Goal: Task Accomplishment & Management: Use online tool/utility

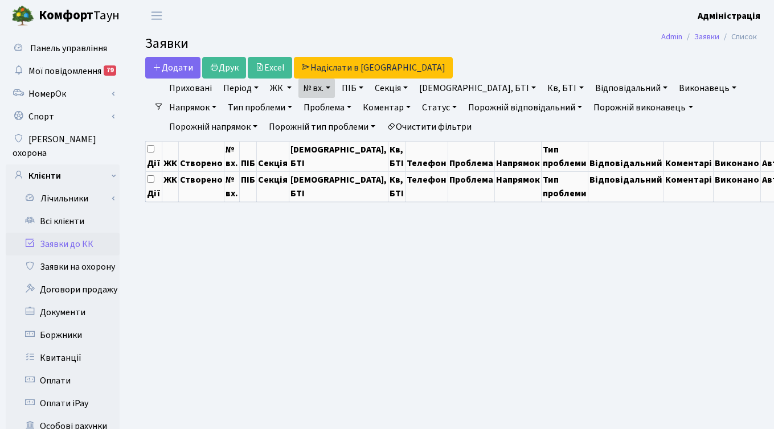
select select "25"
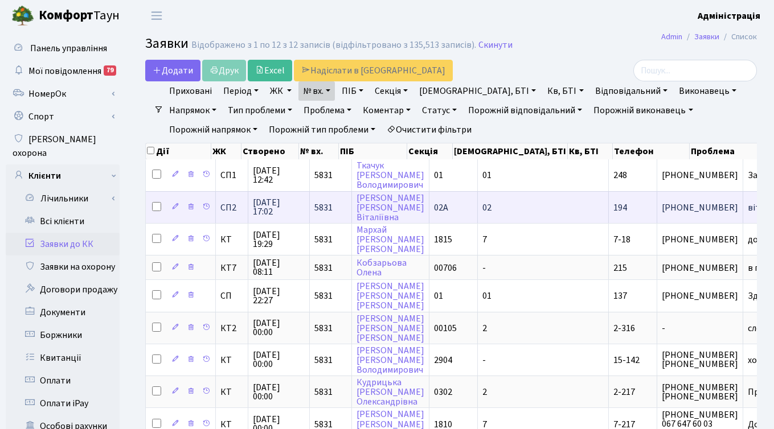
click at [662, 203] on span "+380934771718" at bounding box center [700, 207] width 76 height 9
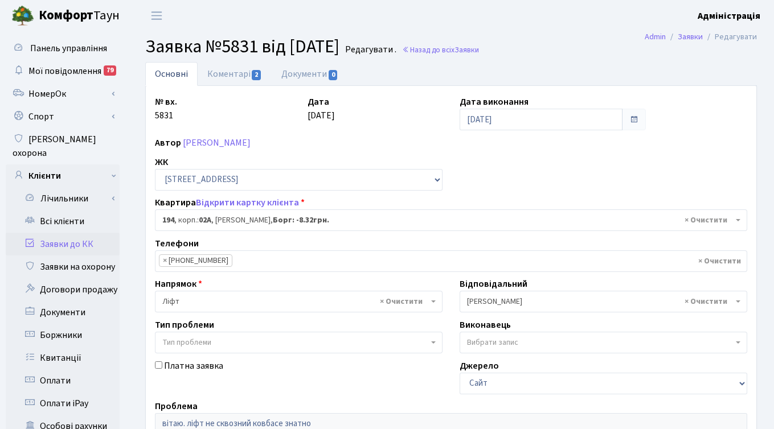
select select "20444"
click at [227, 74] on link "Коментарі 2" at bounding box center [235, 73] width 74 height 23
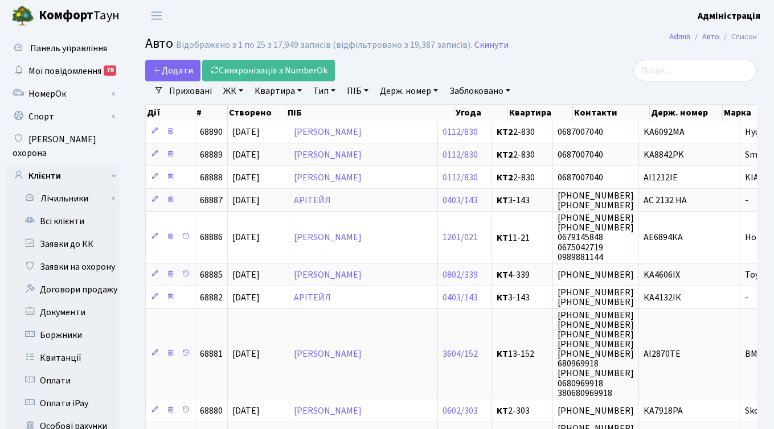
select select "25"
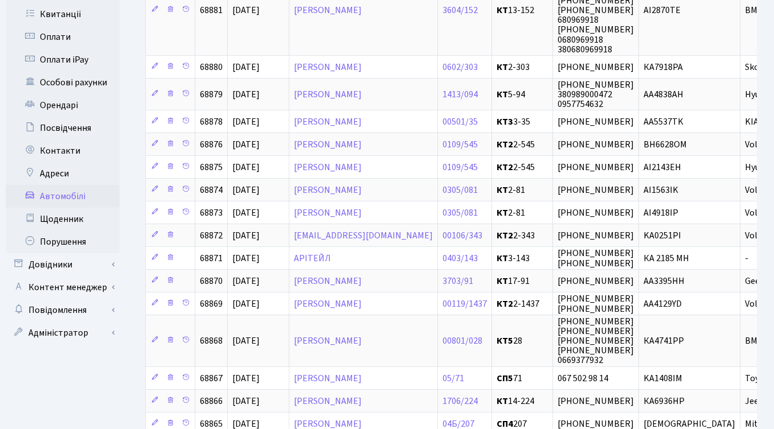
scroll to position [345, 0]
click at [65, 298] on link "Повідомлення" at bounding box center [63, 309] width 114 height 23
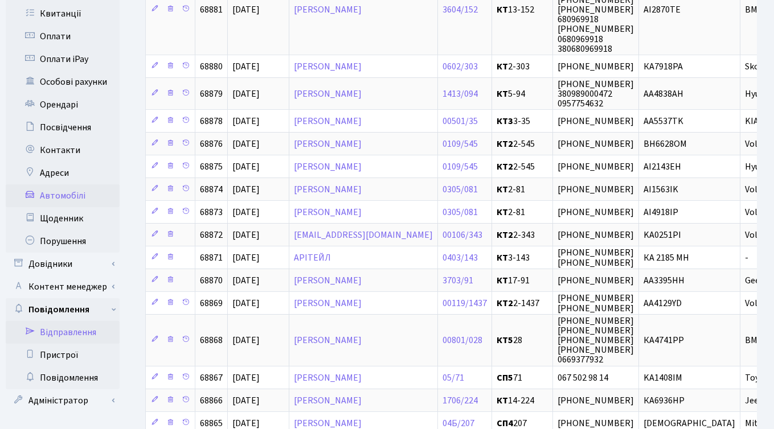
click at [60, 321] on link "Відправлення" at bounding box center [63, 332] width 114 height 23
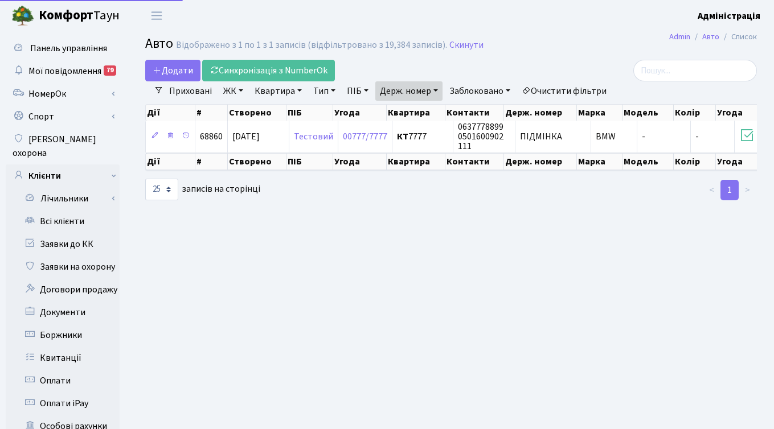
select select "25"
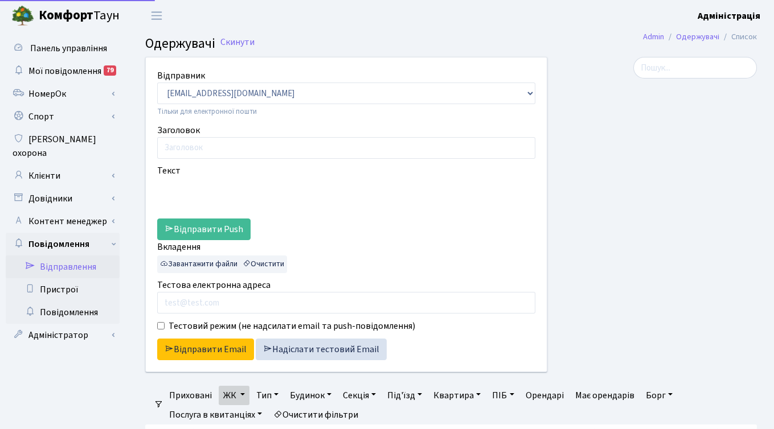
select select "25"
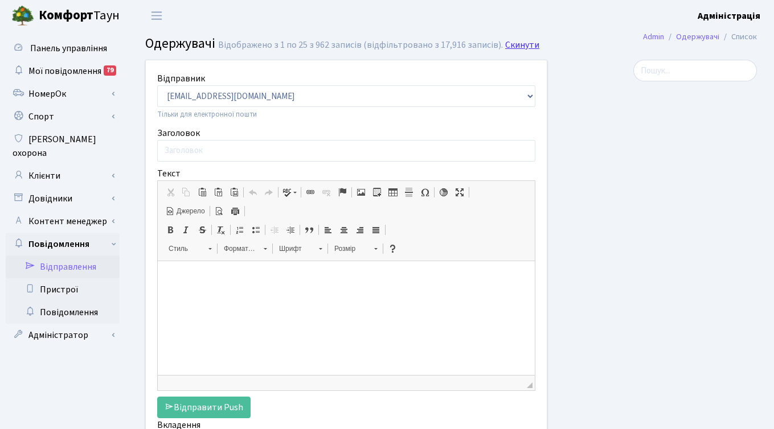
click at [515, 42] on link "Скинути" at bounding box center [522, 45] width 34 height 11
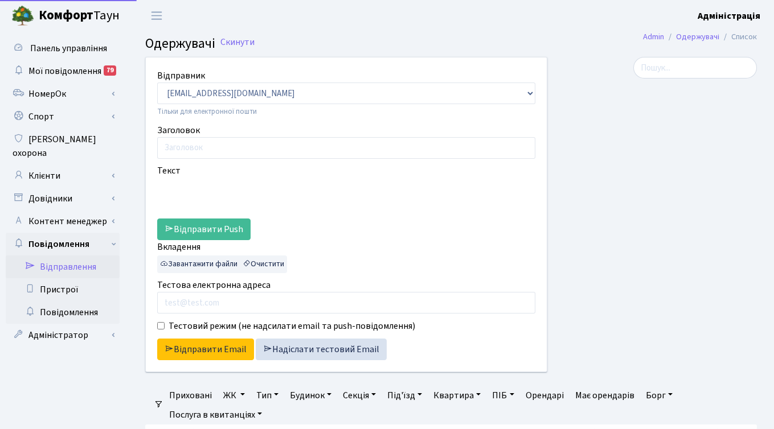
select select "25"
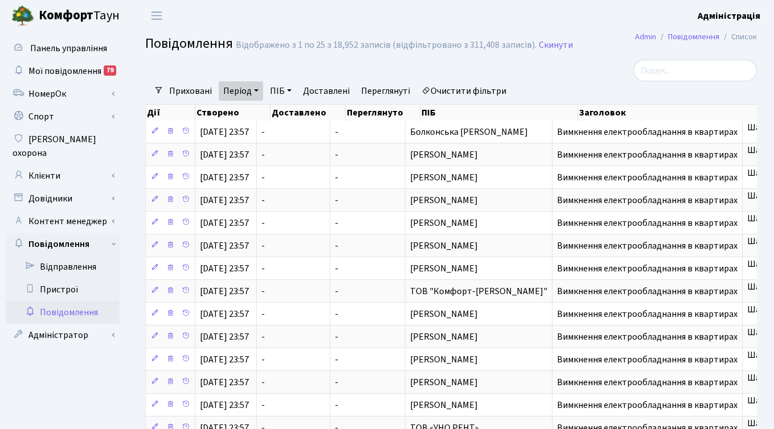
select select "25"
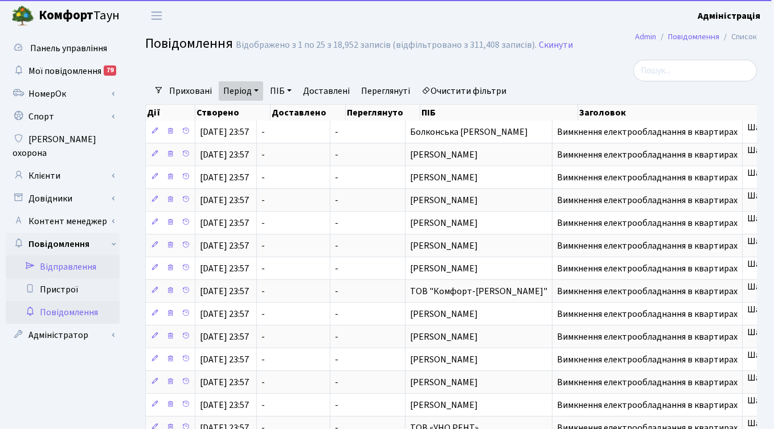
click at [72, 256] on link "Відправлення" at bounding box center [63, 267] width 114 height 23
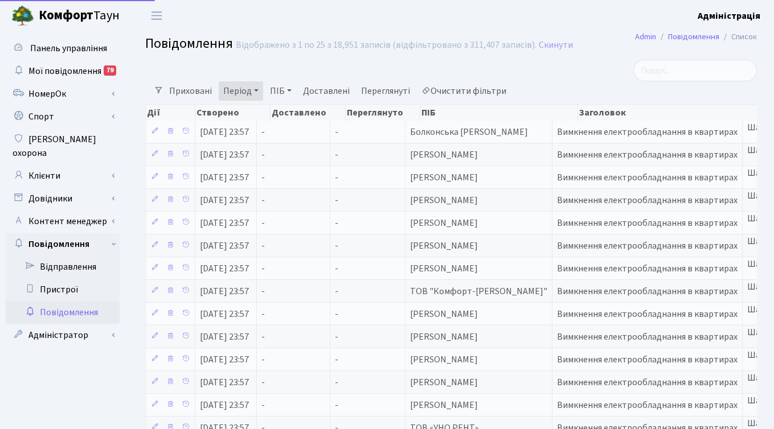
select select "25"
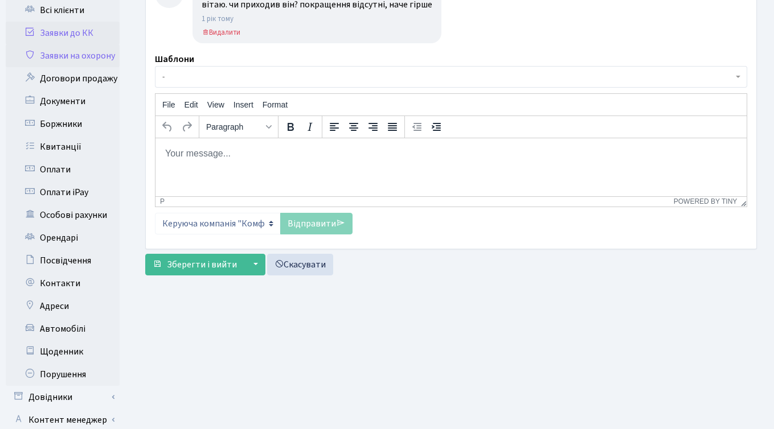
scroll to position [218, 0]
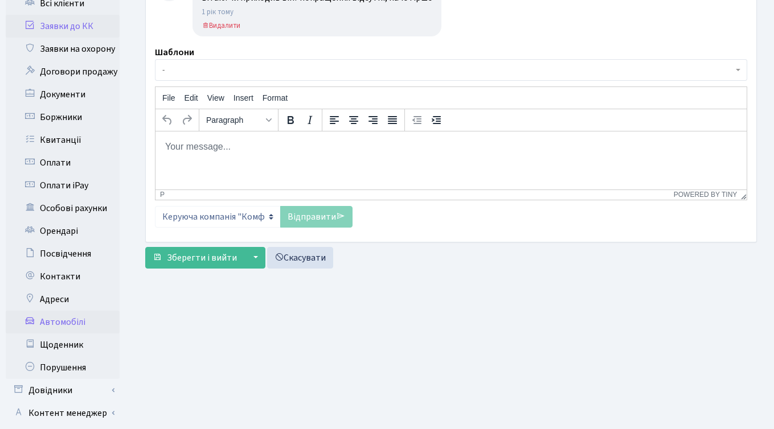
click at [63, 312] on link "Автомобілі" at bounding box center [63, 322] width 114 height 23
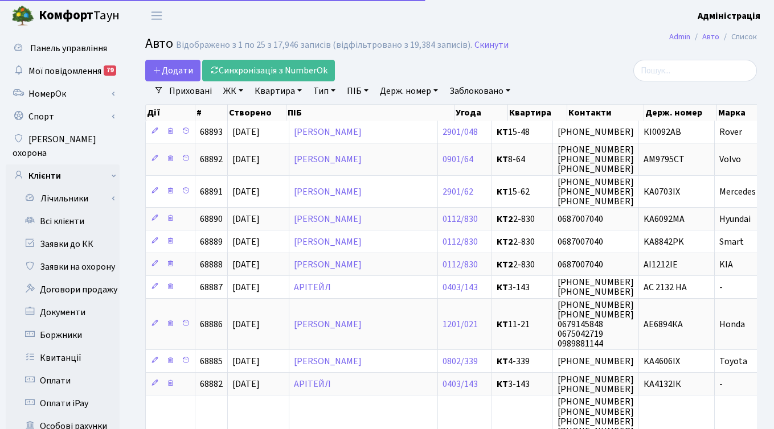
select select "25"
click at [419, 90] on link "Держ. номер" at bounding box center [408, 90] width 67 height 19
paste input "7027"
type input "7027"
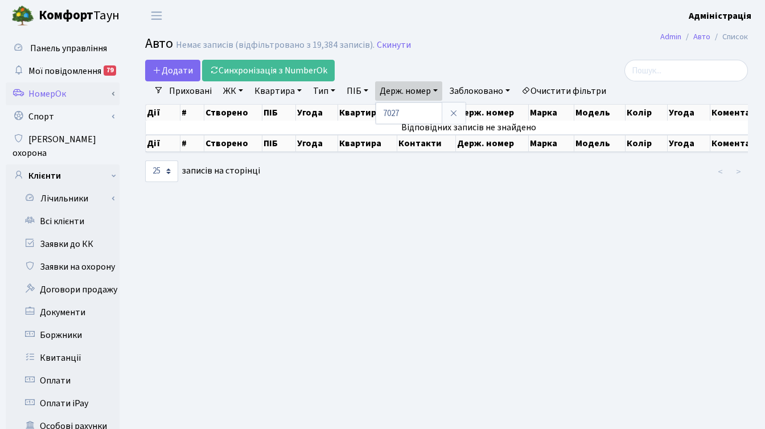
click at [53, 96] on link "НомерОк" at bounding box center [63, 94] width 114 height 23
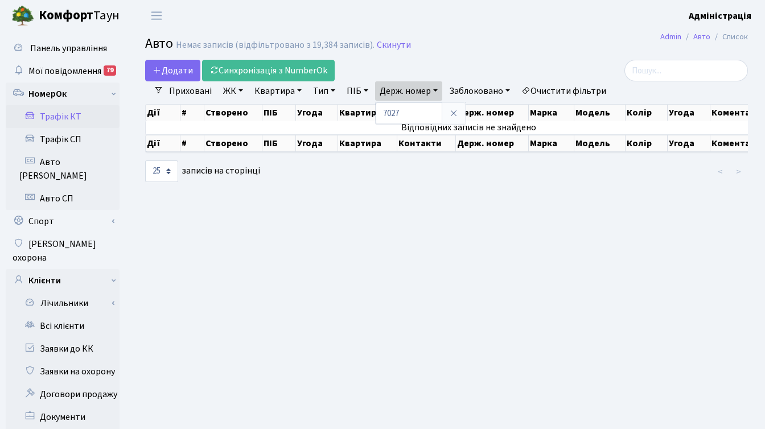
click at [68, 117] on link "Трафік КТ" at bounding box center [63, 116] width 114 height 23
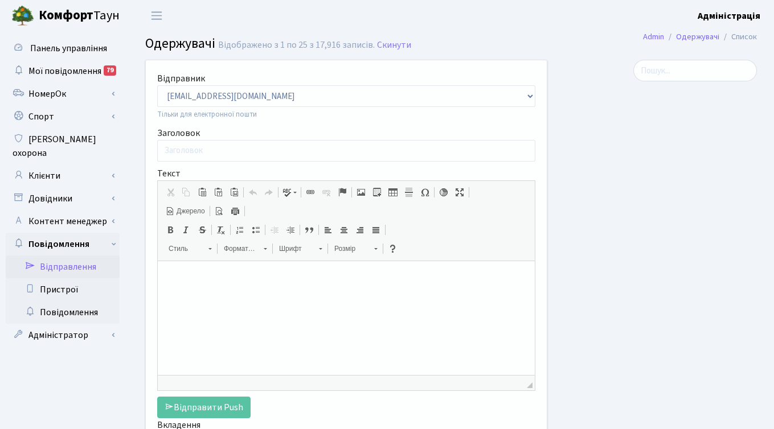
select select "25"
click at [50, 165] on link "Клієнти" at bounding box center [63, 176] width 114 height 23
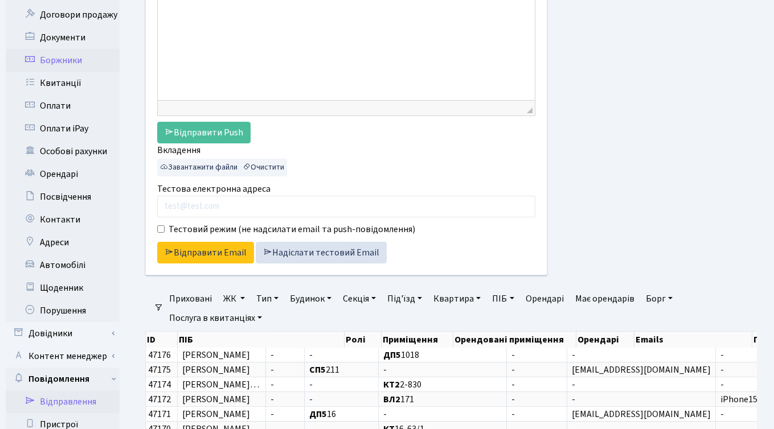
scroll to position [286, 0]
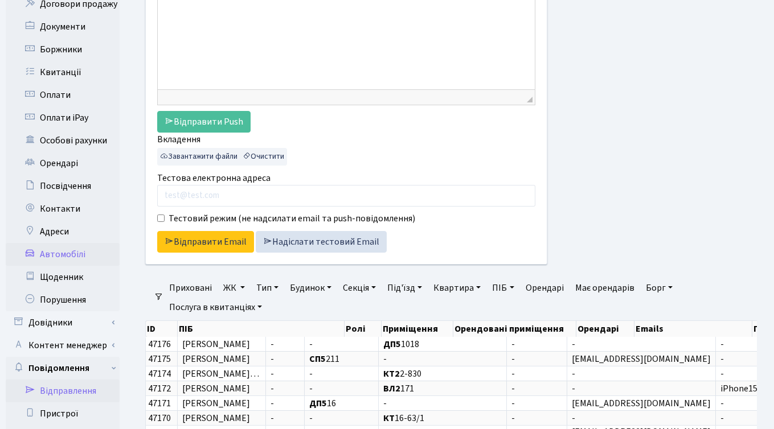
click at [68, 243] on link "Автомобілі" at bounding box center [63, 254] width 114 height 23
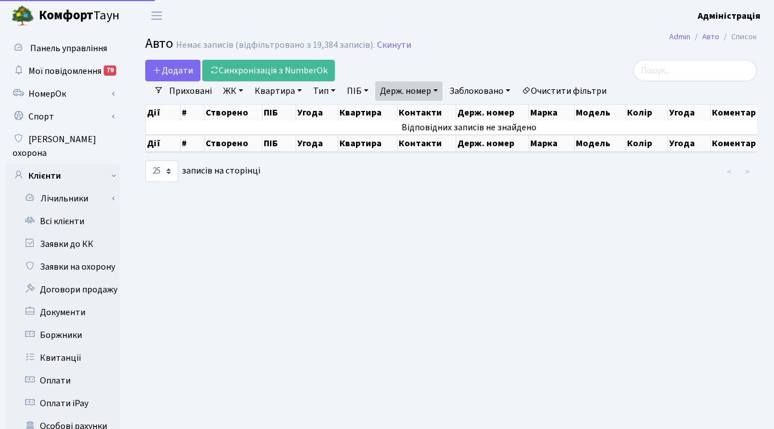
select select "25"
click at [181, 67] on span "Додати" at bounding box center [173, 70] width 40 height 13
click at [180, 69] on span "Додати" at bounding box center [173, 70] width 40 height 13
click at [173, 72] on span "Додати" at bounding box center [173, 70] width 40 height 13
click at [273, 10] on header "Комфорт Таун Адміністрація Мій обліковий запис Вийти" at bounding box center [387, 15] width 774 height 31
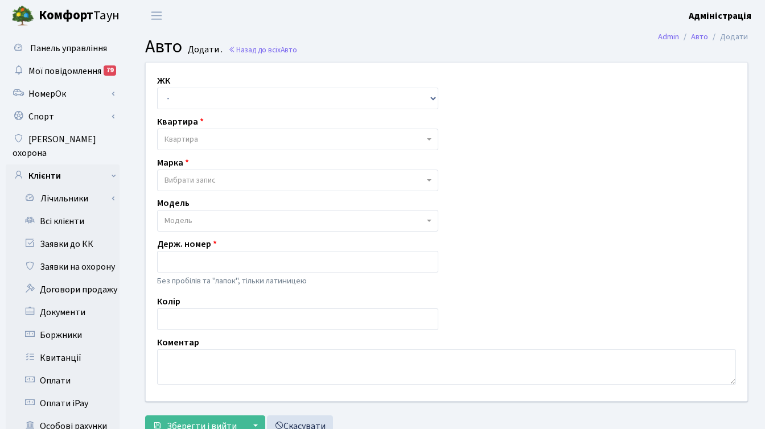
click at [480, 27] on header "Комфорт Таун Адміністрація Мій обліковий запис Вийти" at bounding box center [382, 15] width 765 height 31
click at [372, 30] on header "Комфорт Таун Адміністрація Мій обліковий запис Вийти" at bounding box center [382, 15] width 765 height 31
click at [345, 93] on select "- ТХ, вул. Ділова, 1/2 КТ, вул. Регенераторна, 4 КТ2, просп. Соборності, 17 КТ3…" at bounding box center [297, 99] width 281 height 22
select select "283"
click at [157, 88] on select "- ТХ, вул. Ділова, 1/2 КТ, вул. Регенераторна, 4 КТ2, просп. Соборності, 17 КТ3…" at bounding box center [297, 99] width 281 height 22
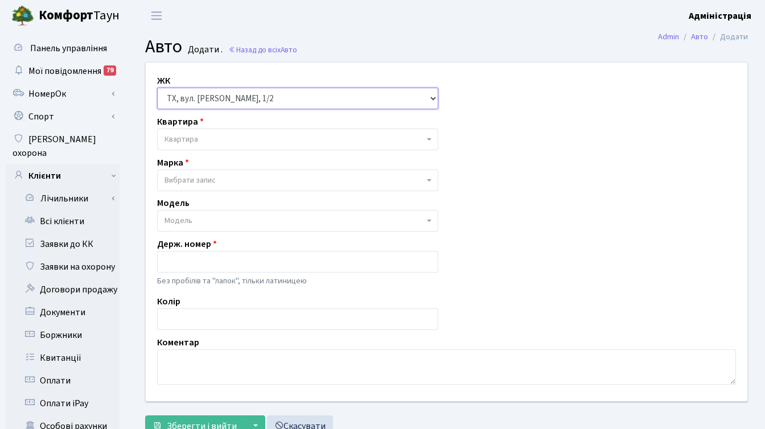
select select
click at [352, 92] on select "- ТХ, вул. Ділова, 1/2 КТ, вул. Регенераторна, 4 КТ2, просп. Соборності, 17 КТ3…" at bounding box center [297, 99] width 281 height 22
select select "271"
click at [157, 88] on select "- ТХ, вул. Ділова, 1/2 КТ, вул. Регенераторна, 4 КТ2, просп. Соборності, 17 КТ3…" at bounding box center [297, 99] width 281 height 22
select select
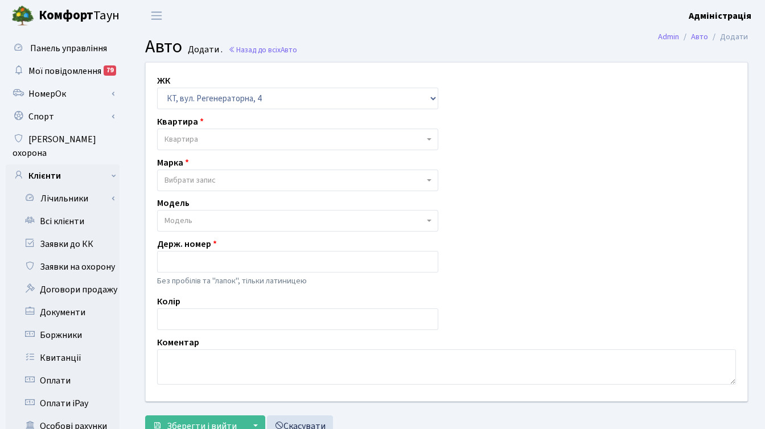
click at [329, 126] on div "Квартира Квартира" at bounding box center [298, 132] width 298 height 35
click at [329, 133] on span "Квартира" at bounding box center [297, 140] width 281 height 22
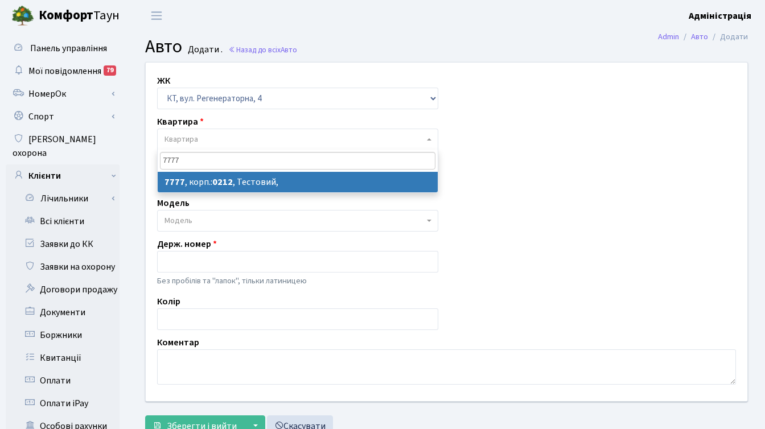
type input "7777"
select select "17530"
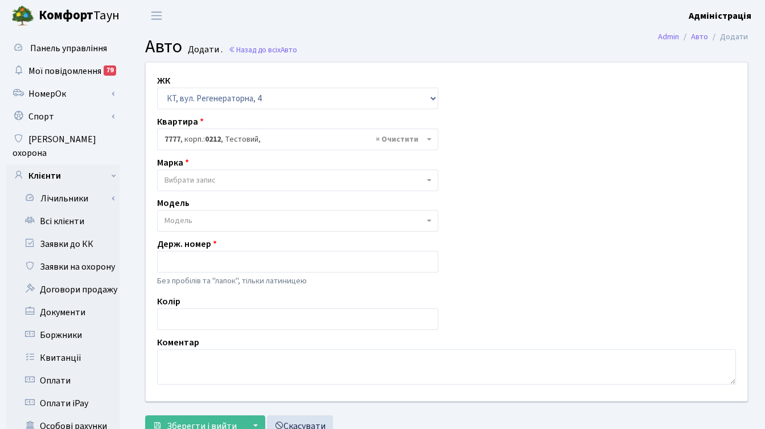
click at [235, 185] on span "Вибрати запис" at bounding box center [295, 180] width 260 height 11
type input "С"
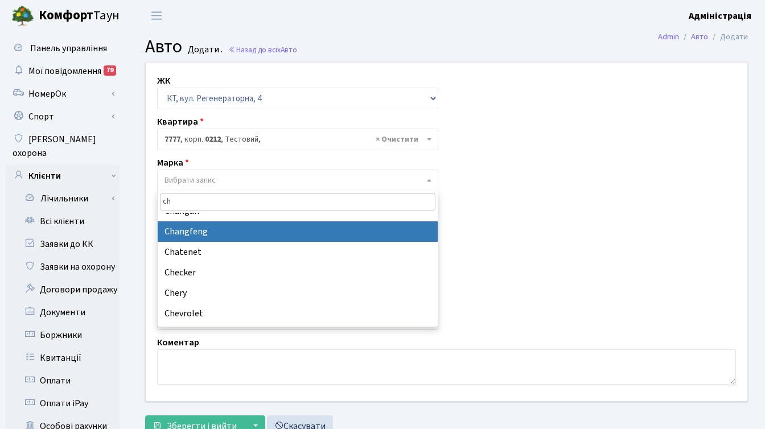
scroll to position [74, 0]
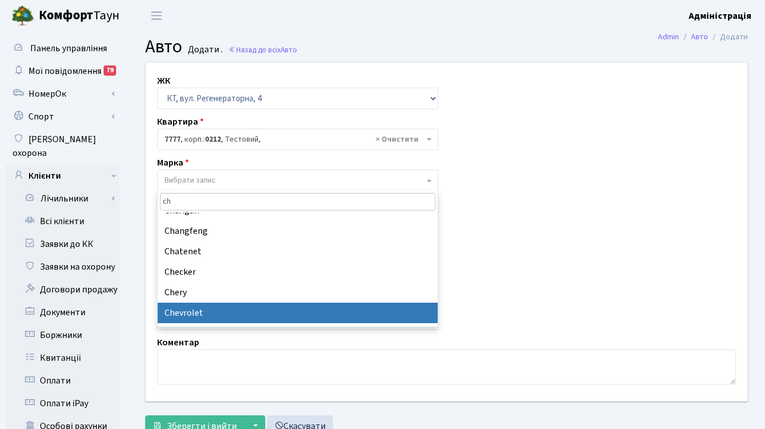
type input "ch"
select select "30"
select select
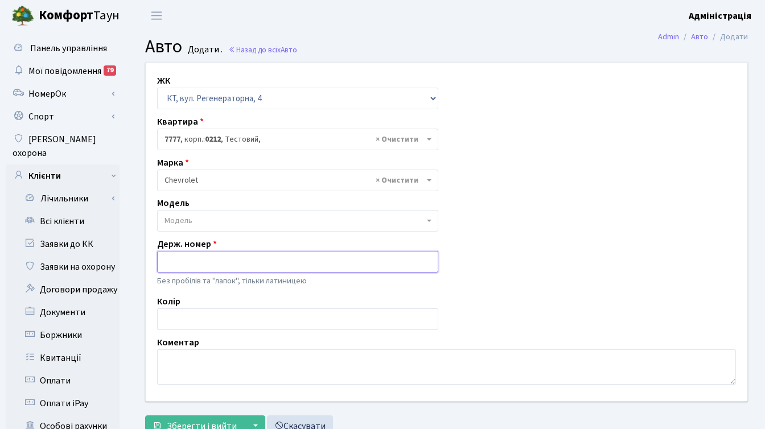
click at [231, 266] on input "text" at bounding box center [297, 262] width 281 height 22
paste input "АН7027ОЕ"
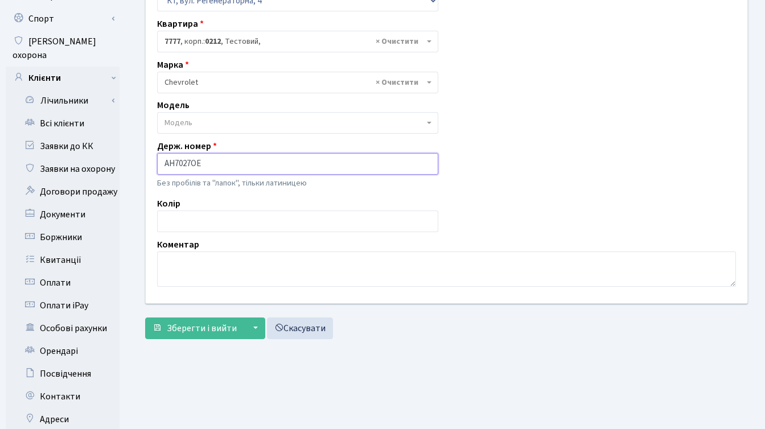
scroll to position [142, 0]
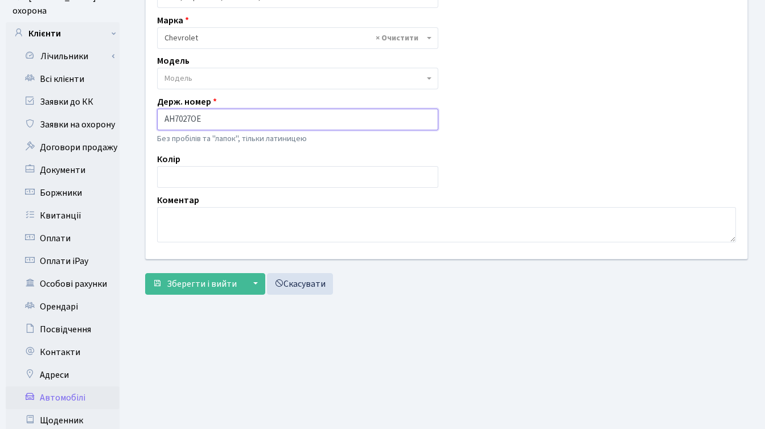
type input "АН7027ОЕ"
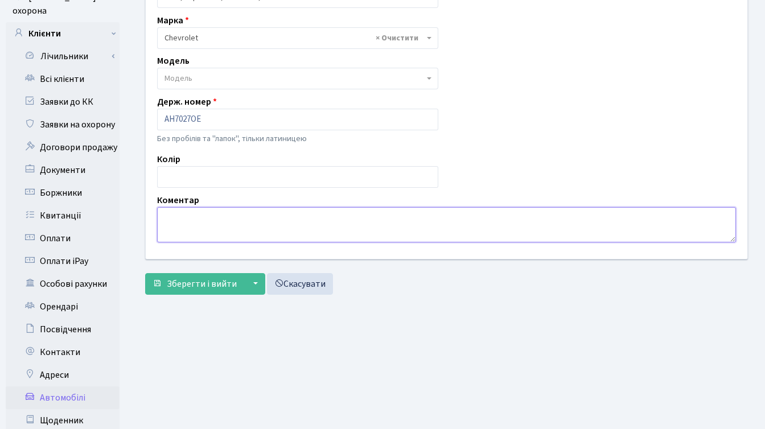
click at [214, 226] on textarea at bounding box center [446, 224] width 579 height 35
type textarea "G"
type textarea "Порушник КТ4 97"
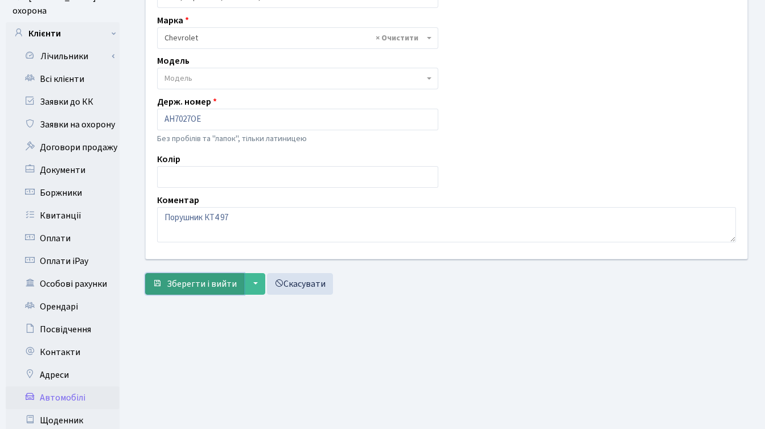
click at [195, 288] on span "Зберегти і вийти" at bounding box center [202, 284] width 70 height 13
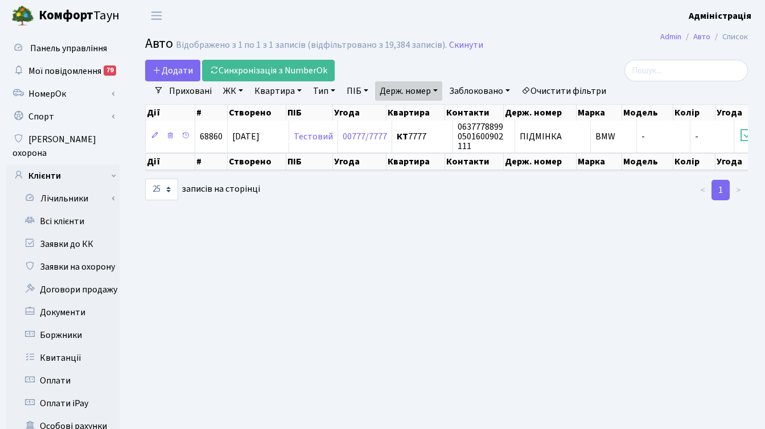
select select "25"
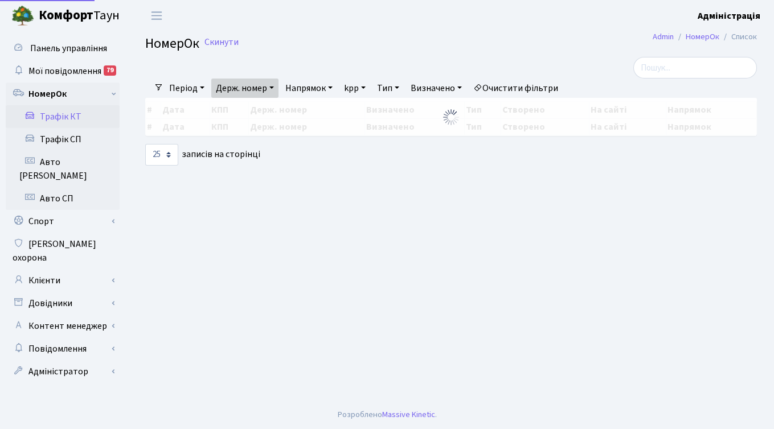
select select "25"
click at [511, 93] on link "Очистити фільтри" at bounding box center [516, 88] width 94 height 19
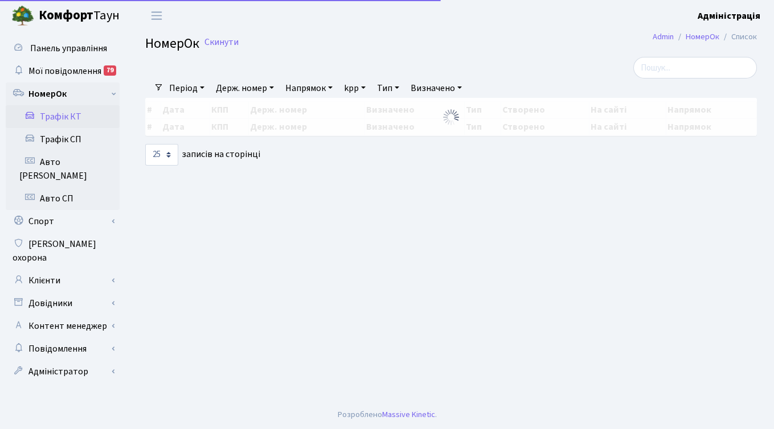
click at [259, 89] on link "Держ. номер" at bounding box center [244, 88] width 67 height 19
click at [252, 108] on input "text" at bounding box center [245, 111] width 67 height 22
paste input "АН7027ОЕ"
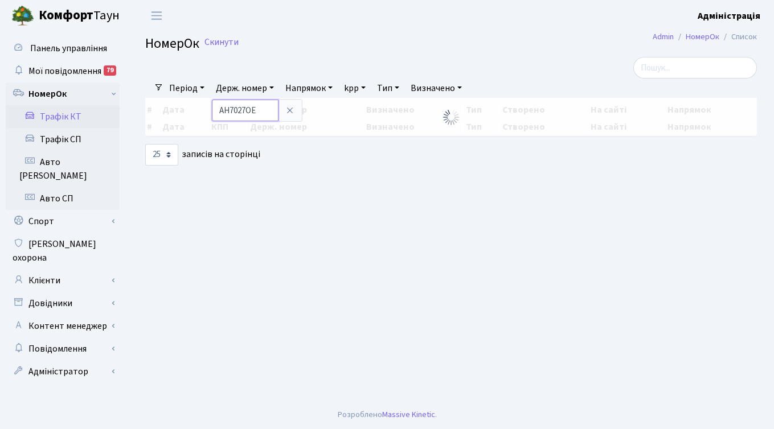
drag, startPoint x: 230, startPoint y: 108, endPoint x: 219, endPoint y: 108, distance: 10.3
click at [219, 108] on input "АН7027ОЕ" at bounding box center [245, 111] width 67 height 22
click at [257, 110] on input "7027ОЕ" at bounding box center [245, 111] width 67 height 22
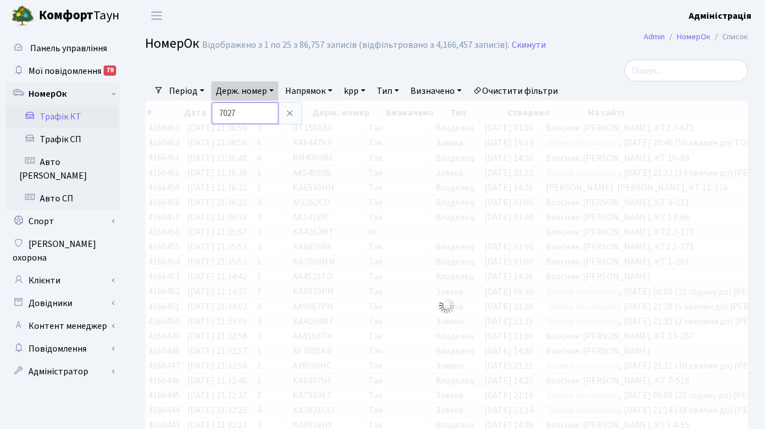
click at [219, 114] on input "7027" at bounding box center [245, 114] width 67 height 22
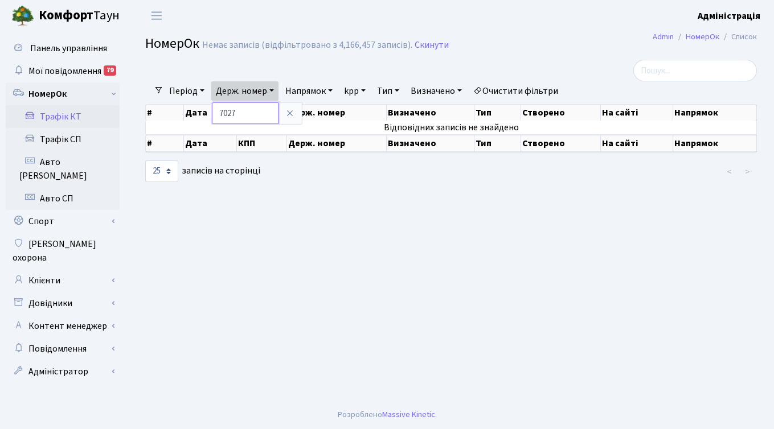
drag, startPoint x: 245, startPoint y: 110, endPoint x: 214, endPoint y: 111, distance: 31.9
click at [214, 111] on input "7027" at bounding box center [245, 114] width 67 height 22
drag, startPoint x: 227, startPoint y: 116, endPoint x: 217, endPoint y: 116, distance: 10.3
click at [217, 116] on input "АН7027ОЕ" at bounding box center [245, 114] width 67 height 22
drag, startPoint x: 248, startPoint y: 114, endPoint x: 269, endPoint y: 114, distance: 21.1
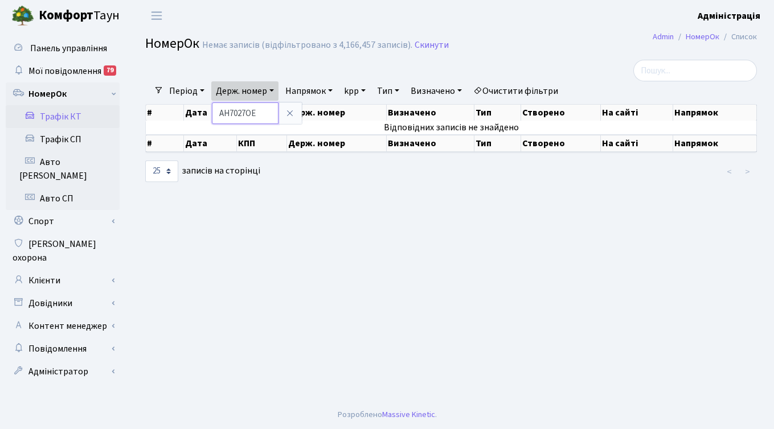
click at [269, 114] on input "AH7027ОЕ" at bounding box center [245, 114] width 67 height 22
type input "AH7027OE"
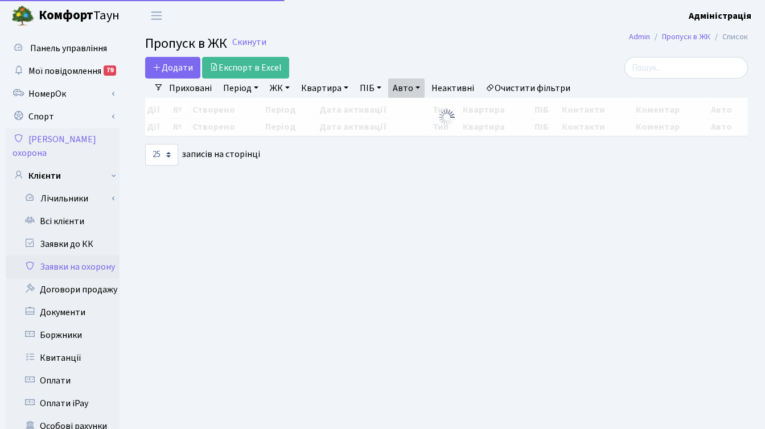
select select "25"
click at [416, 90] on link "Авто" at bounding box center [406, 88] width 36 height 19
paste input "Н7027ОЕ"
type input "АН7027ОЕ"
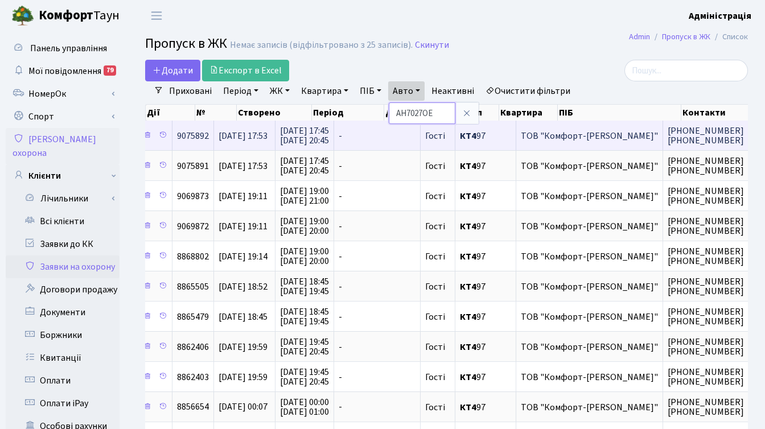
scroll to position [0, 112]
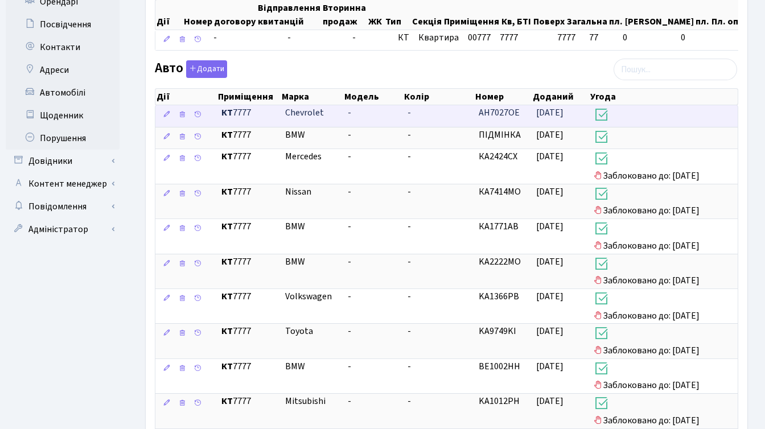
scroll to position [441, 0]
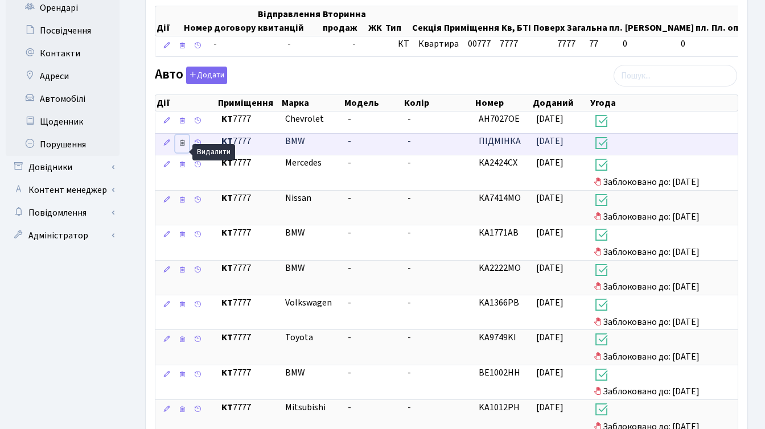
click at [182, 147] on icon at bounding box center [182, 143] width 8 height 8
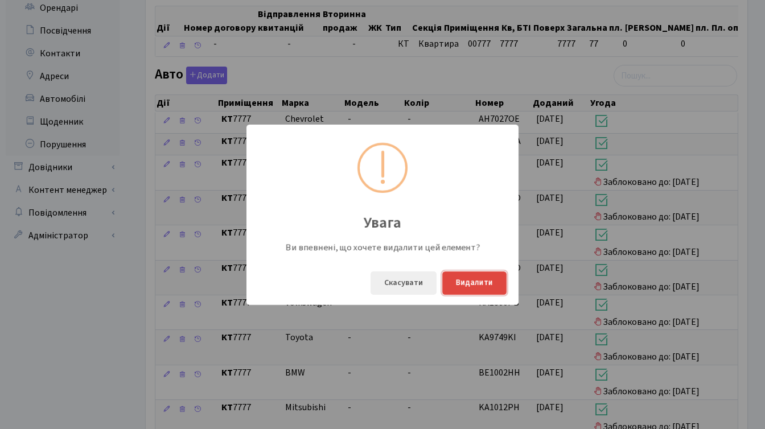
click at [472, 280] on button "Видалити" at bounding box center [475, 283] width 64 height 23
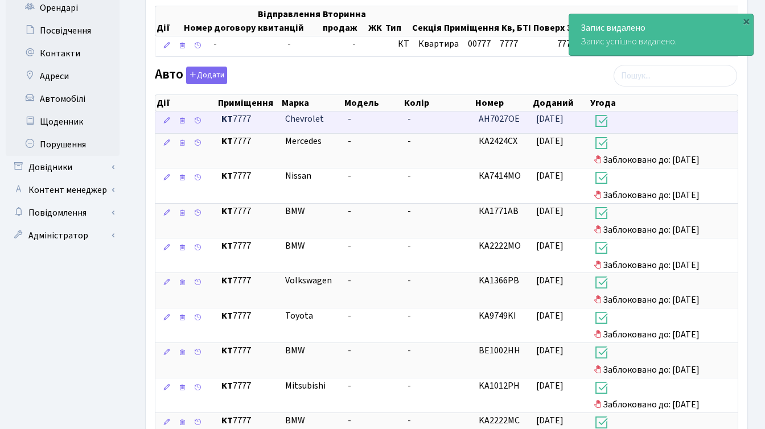
click at [497, 124] on span "АН7027ОЕ" at bounding box center [499, 119] width 41 height 13
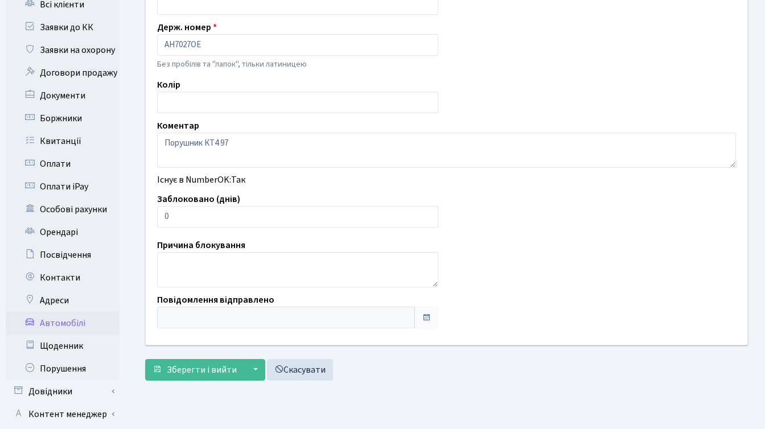
scroll to position [280, 0]
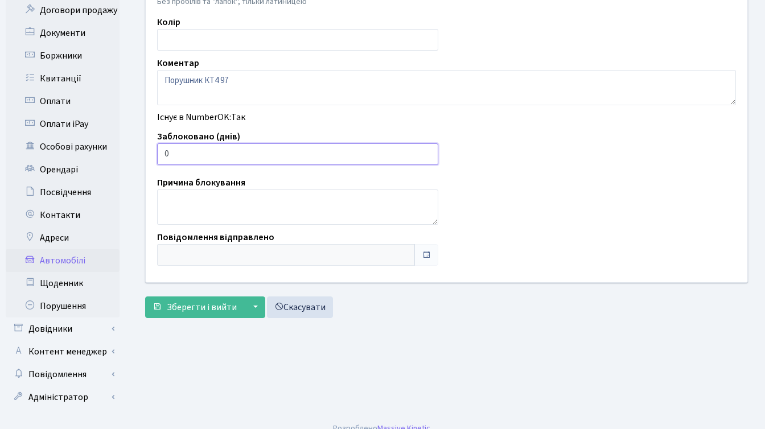
click at [232, 154] on input "0" at bounding box center [297, 155] width 281 height 22
type input "7"
click at [145, 297] on button "Зберегти і вийти" at bounding box center [194, 308] width 99 height 22
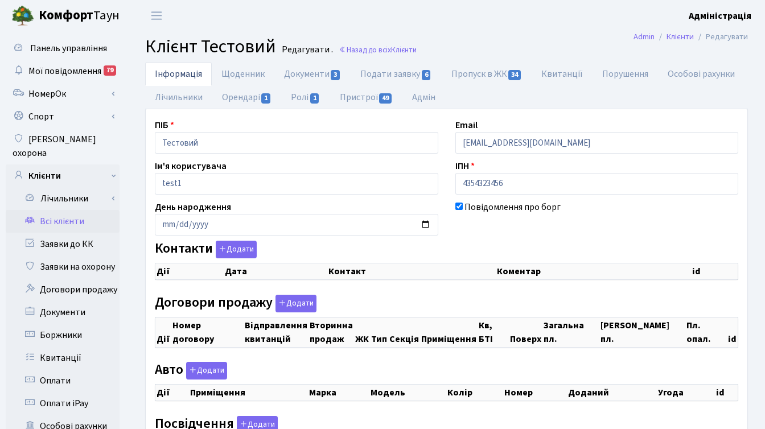
checkbox input "true"
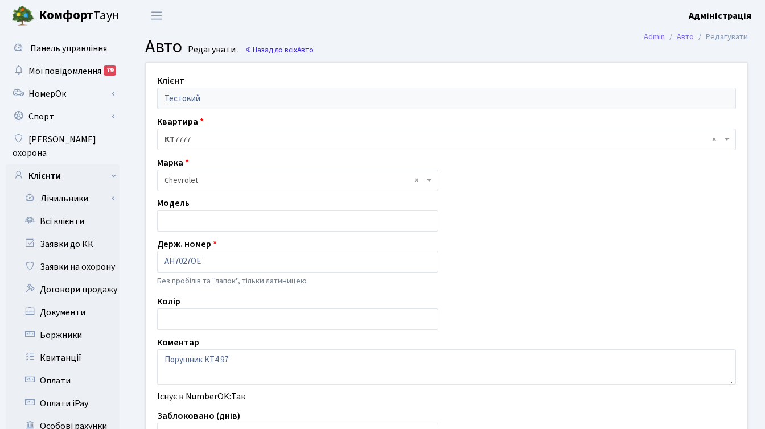
click at [285, 48] on link "Назад до всіх Авто" at bounding box center [279, 49] width 69 height 11
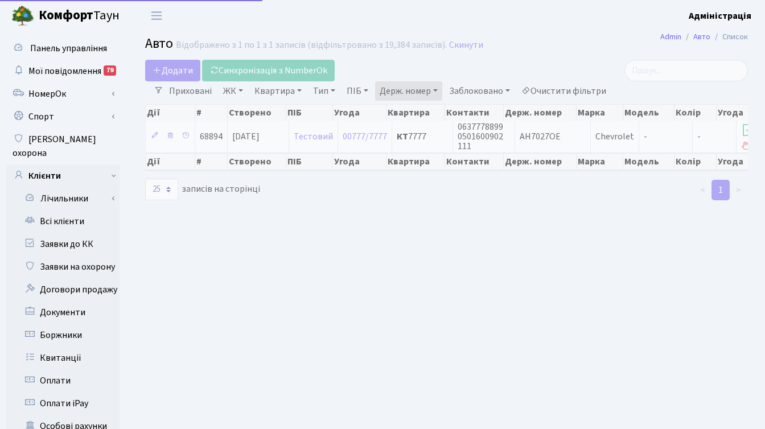
select select "25"
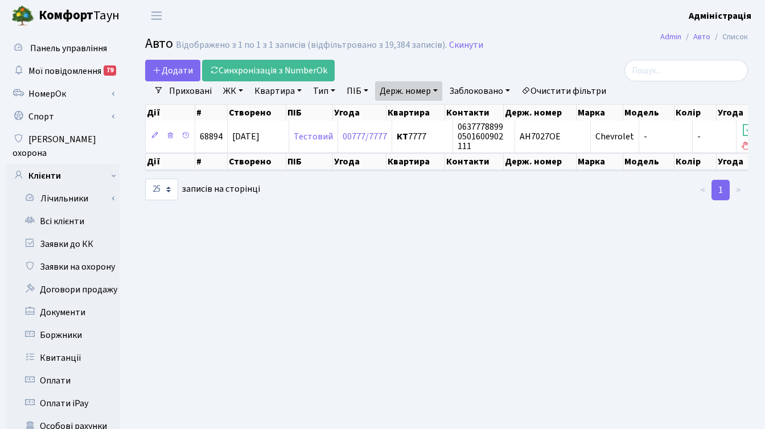
click at [197, 92] on link "Приховані" at bounding box center [191, 90] width 52 height 19
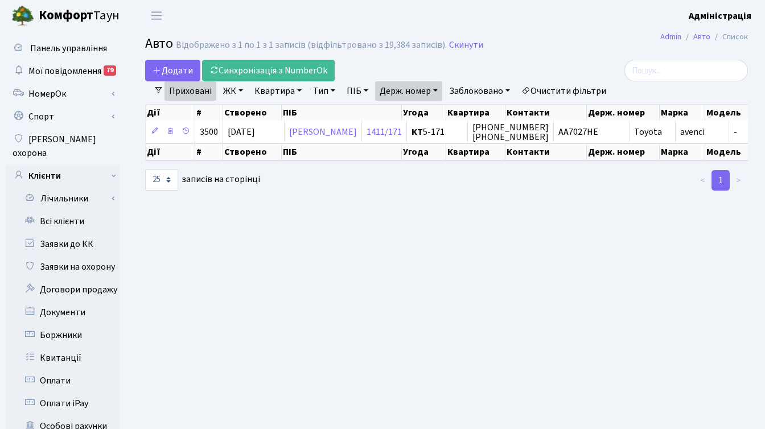
click at [407, 90] on link "Держ. номер" at bounding box center [408, 90] width 67 height 19
type input "підмінка"
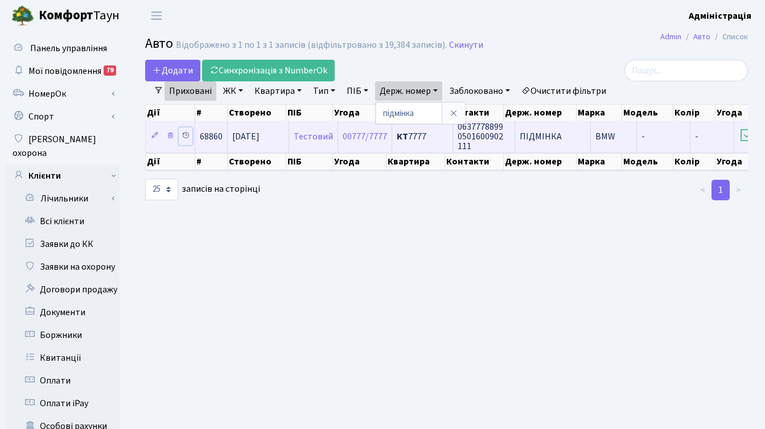
click at [185, 135] on icon at bounding box center [186, 136] width 8 height 8
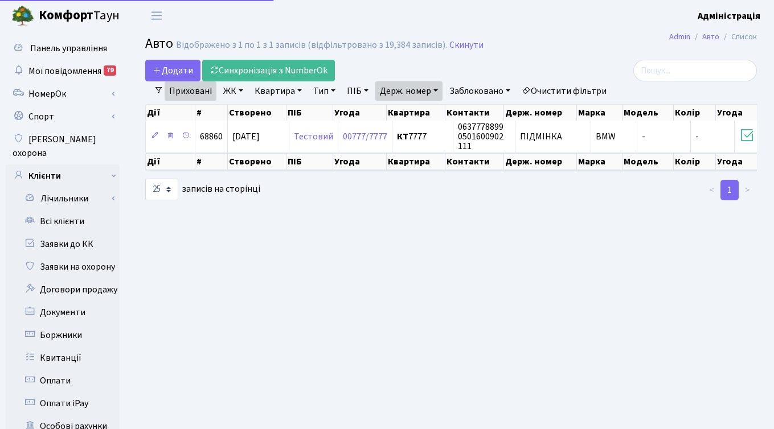
select select "25"
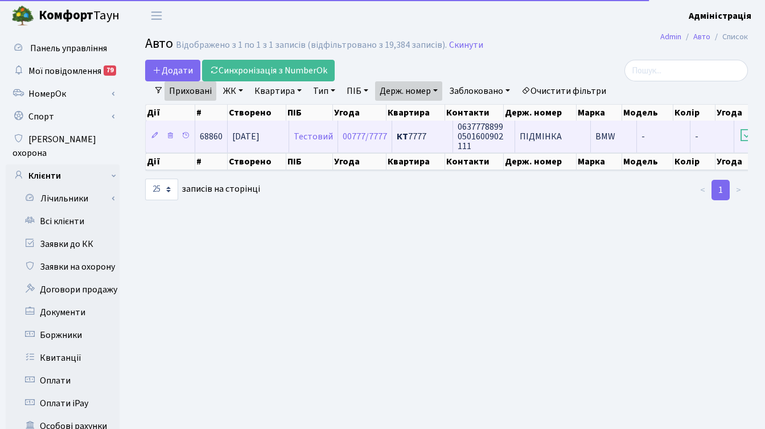
click at [534, 136] on span "ПІДМІНКА" at bounding box center [541, 136] width 42 height 13
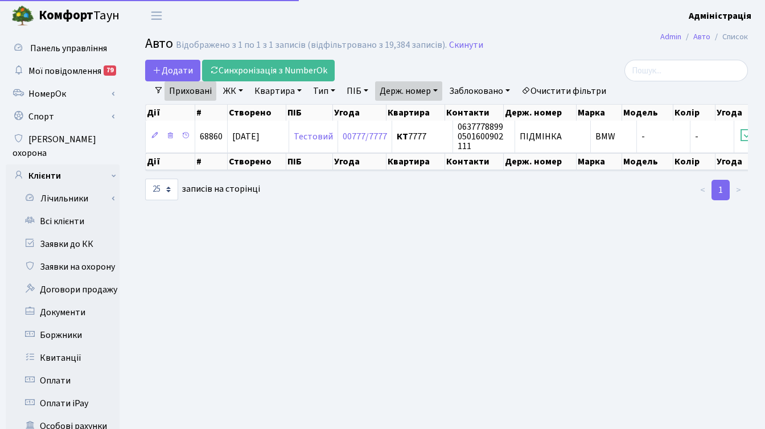
select select "25"
click at [589, 88] on link "Очистити фільтри" at bounding box center [564, 90] width 94 height 19
